Goal: Task Accomplishment & Management: Complete application form

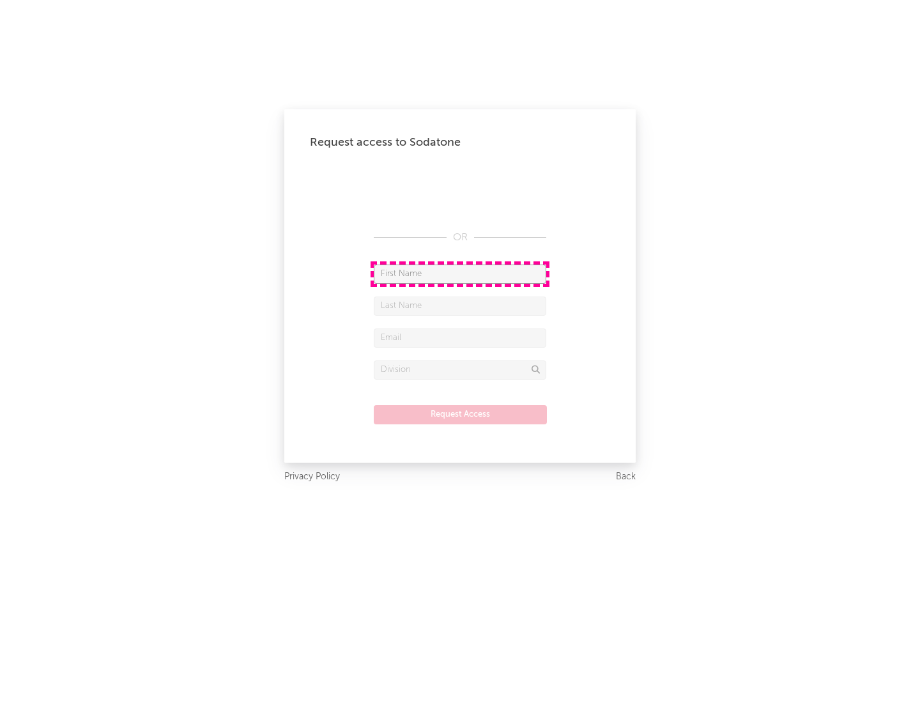
click at [460, 273] on input "text" at bounding box center [460, 273] width 172 height 19
type input "[PERSON_NAME]"
click at [460, 305] on input "text" at bounding box center [460, 305] width 172 height 19
type input "[PERSON_NAME]"
click at [460, 337] on input "text" at bounding box center [460, 337] width 172 height 19
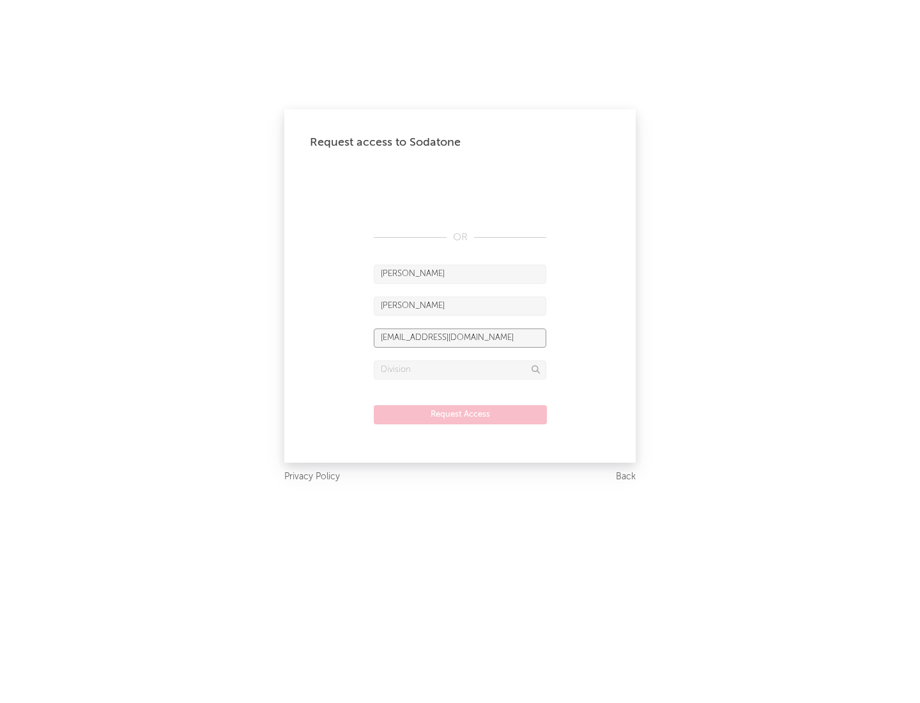
type input "[EMAIL_ADDRESS][DOMAIN_NAME]"
click at [460, 369] on input "text" at bounding box center [460, 369] width 172 height 19
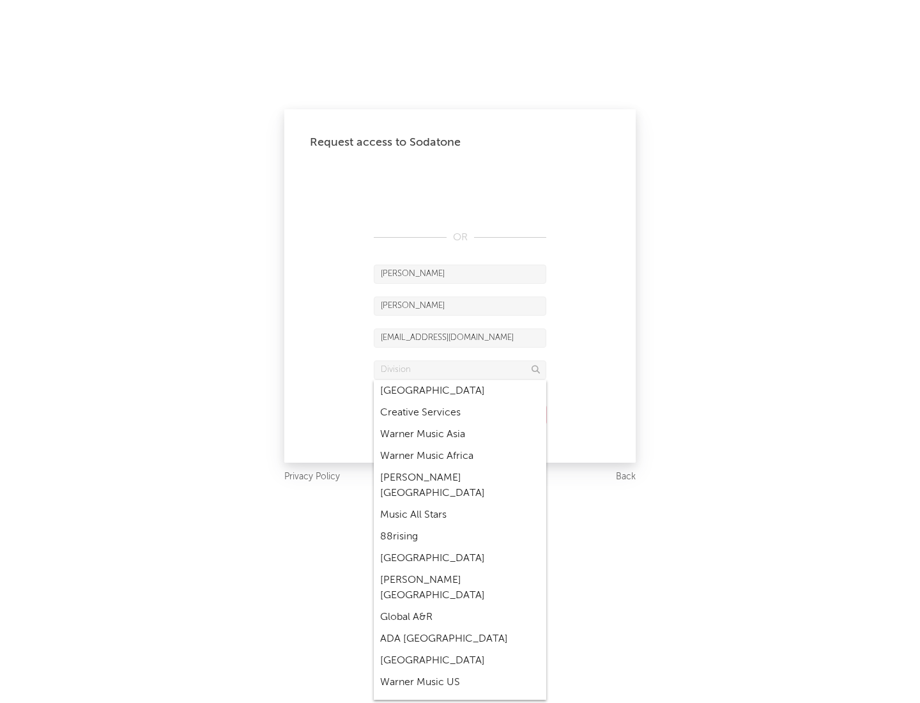
click at [460, 504] on div "Music All Stars" at bounding box center [460, 515] width 172 height 22
type input "Music All Stars"
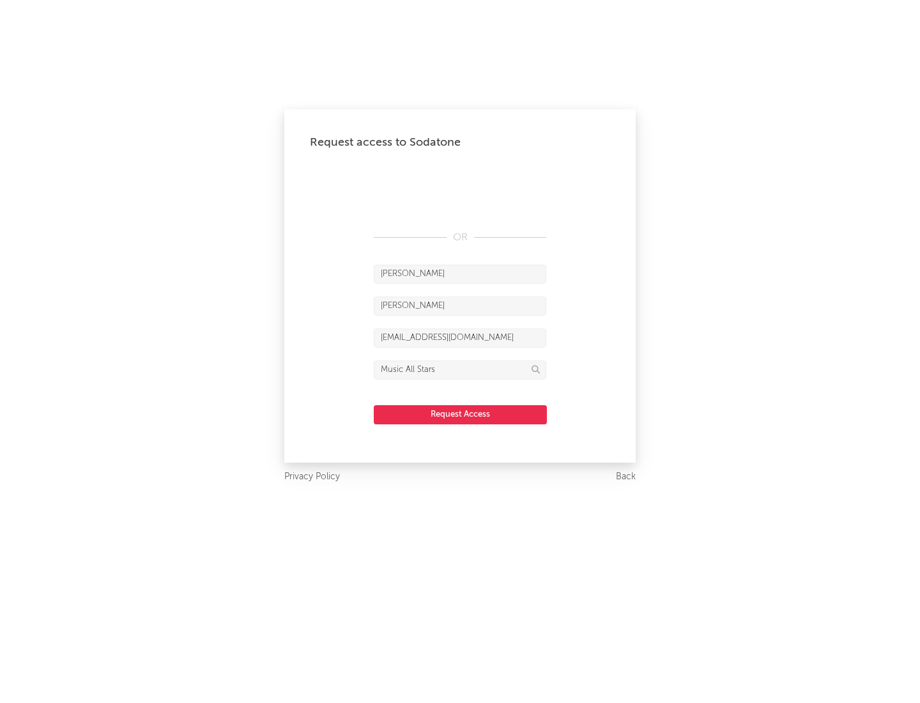
click at [460, 414] on button "Request Access" at bounding box center [460, 414] width 173 height 19
